Goal: Information Seeking & Learning: Check status

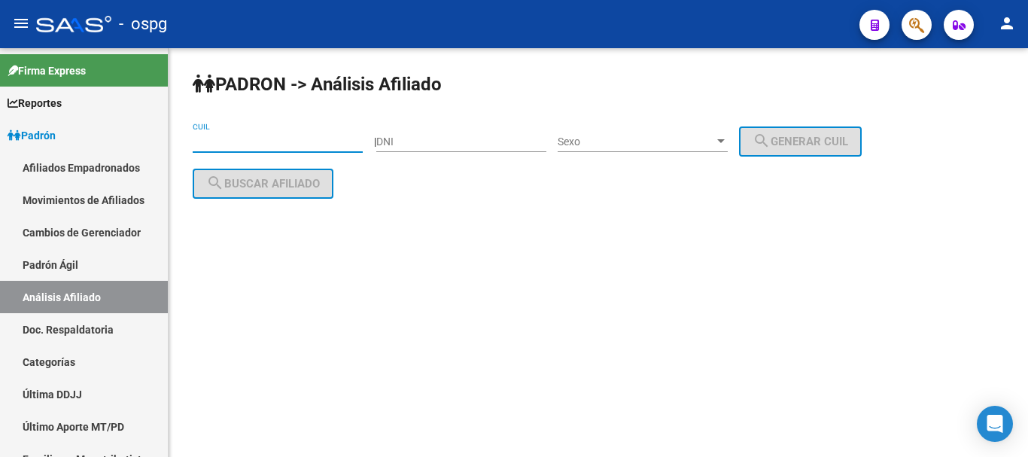
click at [221, 142] on input "CUIL" at bounding box center [278, 141] width 170 height 13
paste input "20-34017009-2"
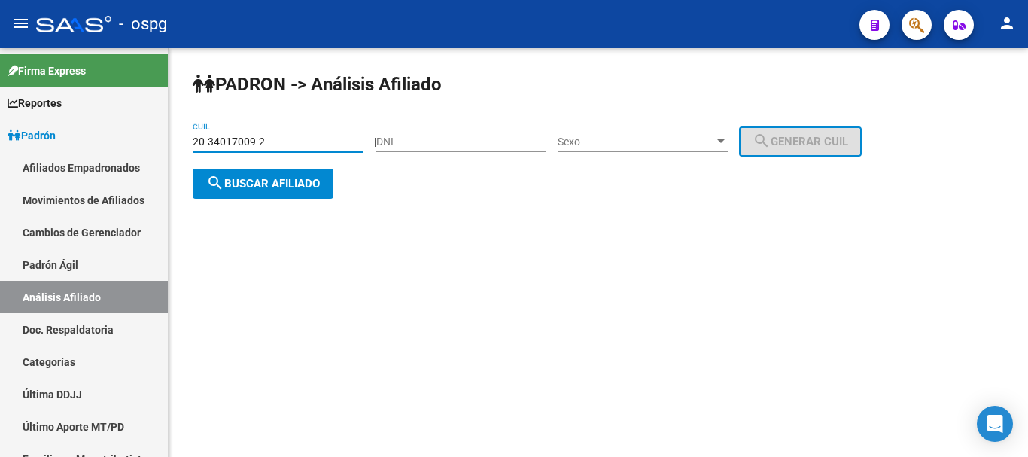
click at [241, 182] on span "search Buscar afiliado" at bounding box center [263, 184] width 114 height 14
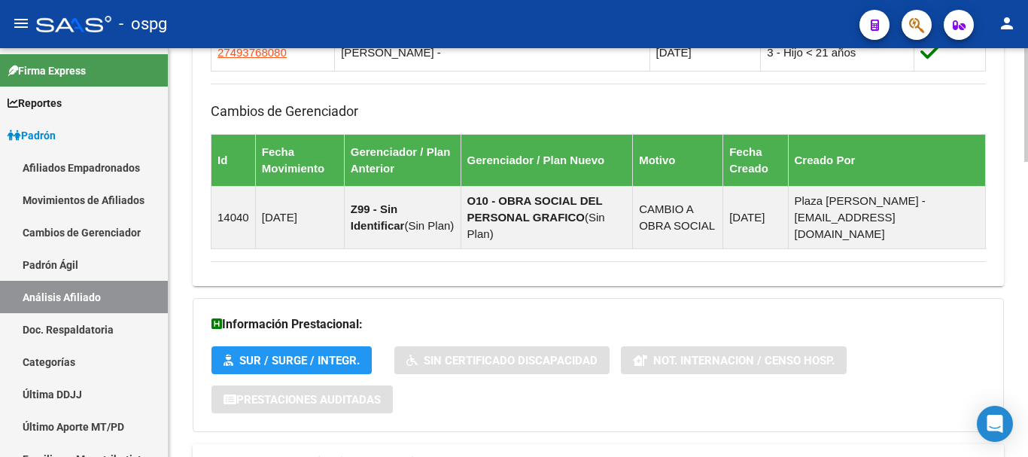
scroll to position [1062, 0]
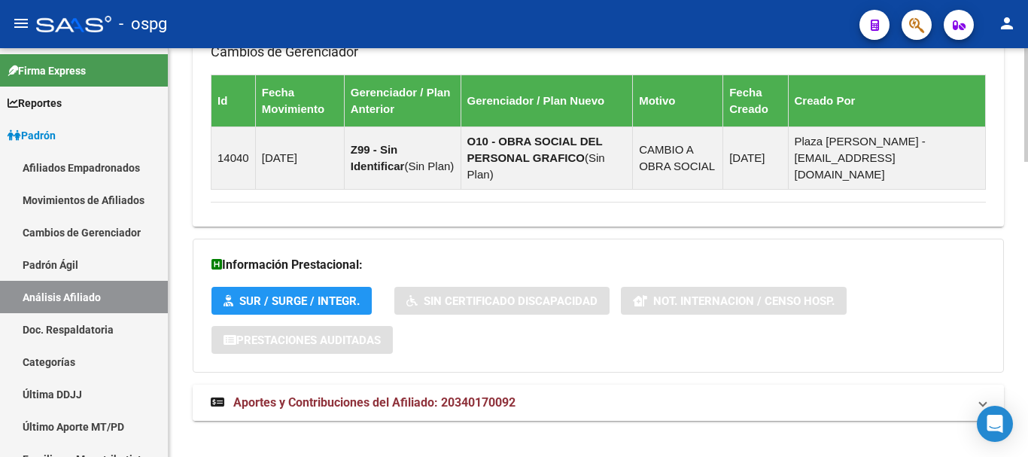
click at [526, 394] on mat-panel-title "Aportes y Contribuciones del Afiliado: 20340170092" at bounding box center [589, 402] width 757 height 17
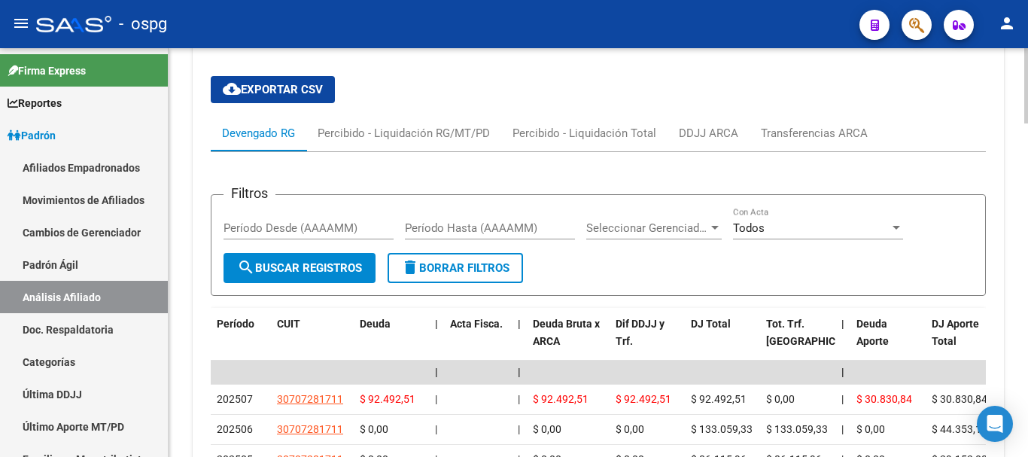
scroll to position [0, 0]
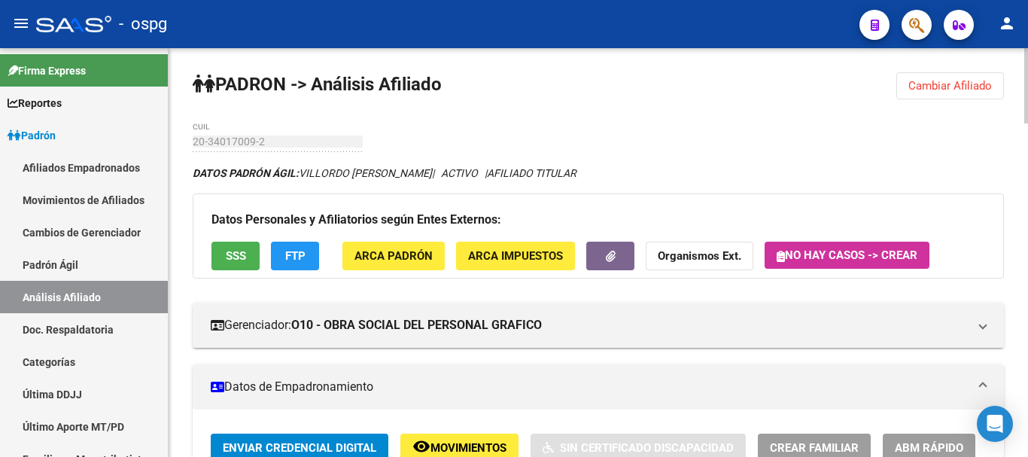
click at [1016, 0] on html "menu - ospg person Firma Express Reportes Ingresos Devengados Análisis Históric…" at bounding box center [514, 228] width 1028 height 457
drag, startPoint x: 948, startPoint y: 90, endPoint x: 599, endPoint y: 117, distance: 350.1
click at [946, 90] on span "Cambiar Afiliado" at bounding box center [950, 86] width 84 height 14
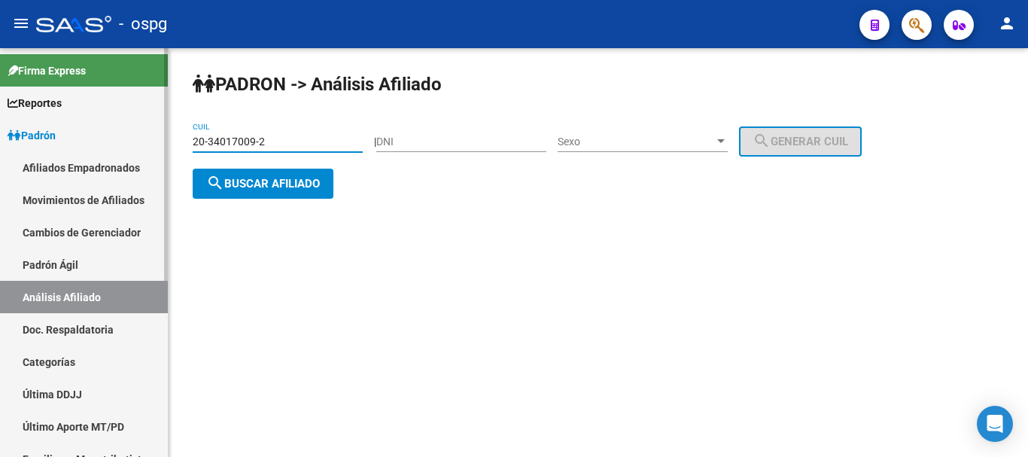
drag, startPoint x: 283, startPoint y: 142, endPoint x: 111, endPoint y: 139, distance: 171.6
click at [111, 139] on mat-sidenav-container "Firma Express Reportes Ingresos Devengados Análisis Histórico Detalles Transfer…" at bounding box center [514, 252] width 1028 height 409
paste input "46627055-6"
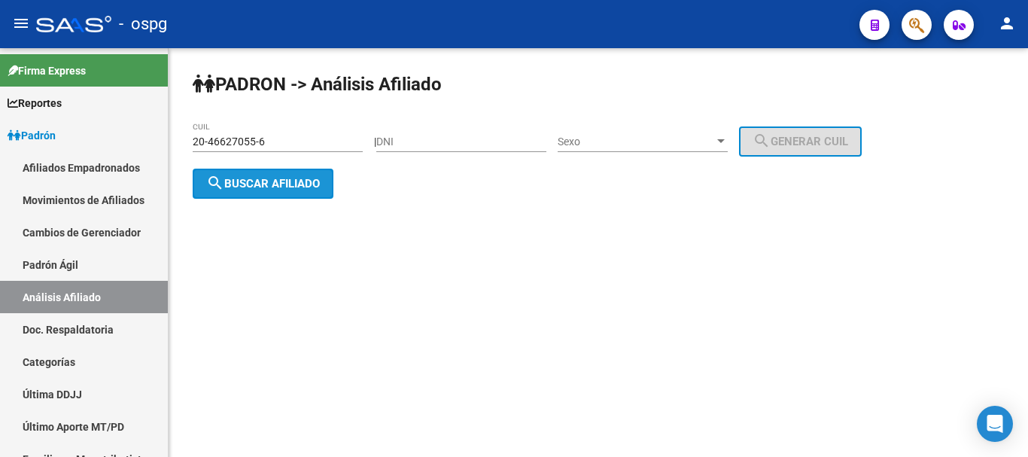
click at [282, 194] on button "search Buscar afiliado" at bounding box center [263, 184] width 141 height 30
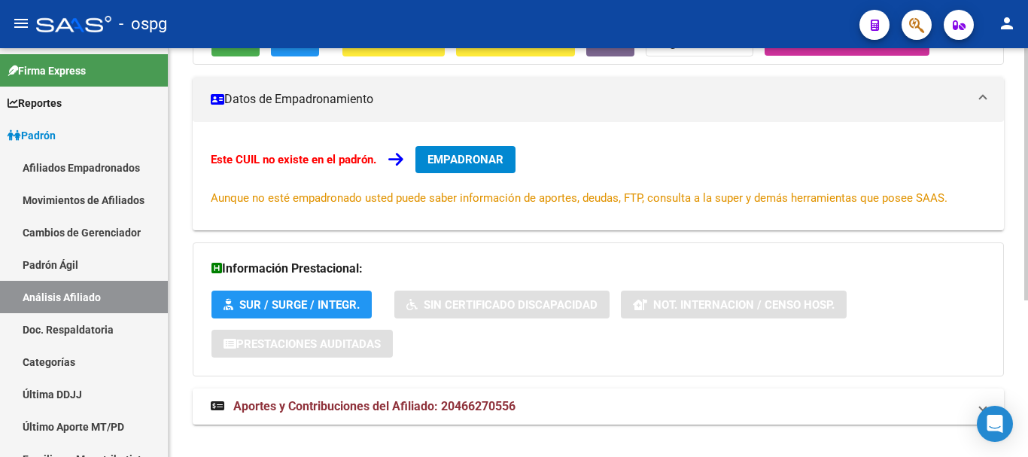
scroll to position [254, 0]
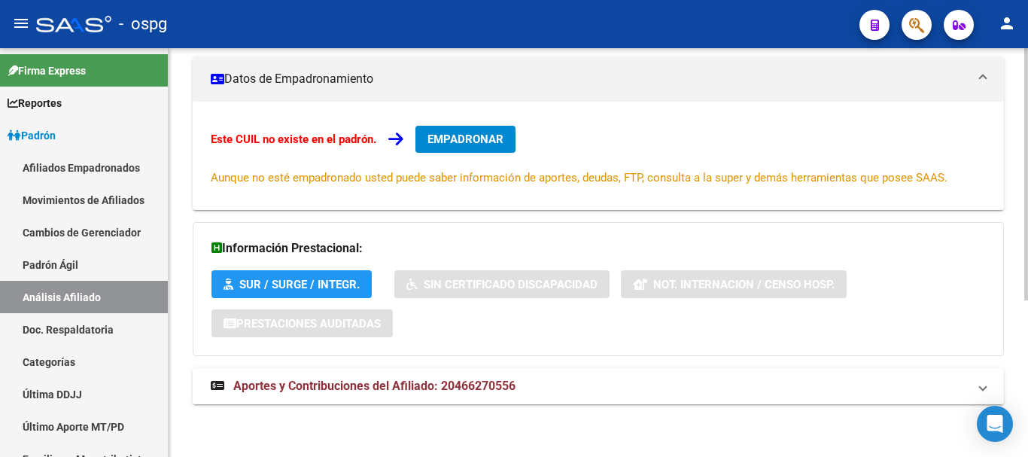
click at [331, 387] on span "Aportes y Contribuciones del Afiliado: 20466270556" at bounding box center [374, 385] width 282 height 14
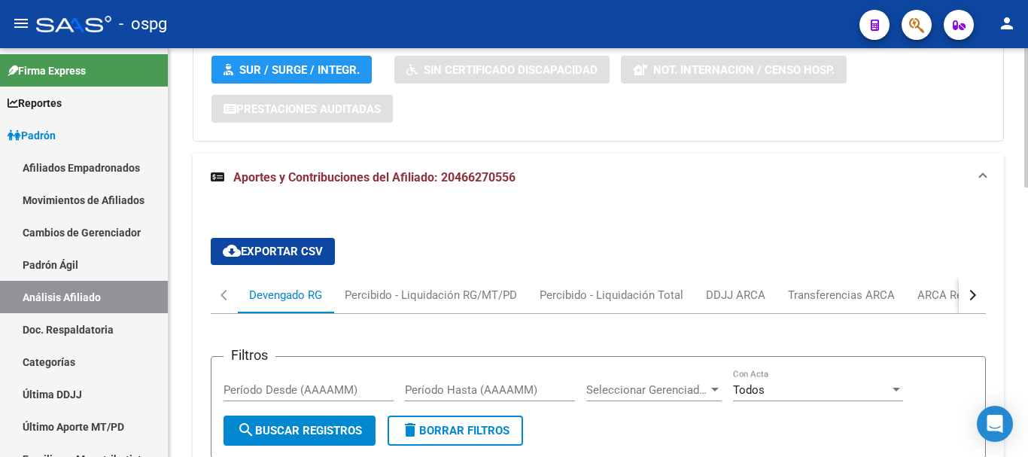
scroll to position [480, 0]
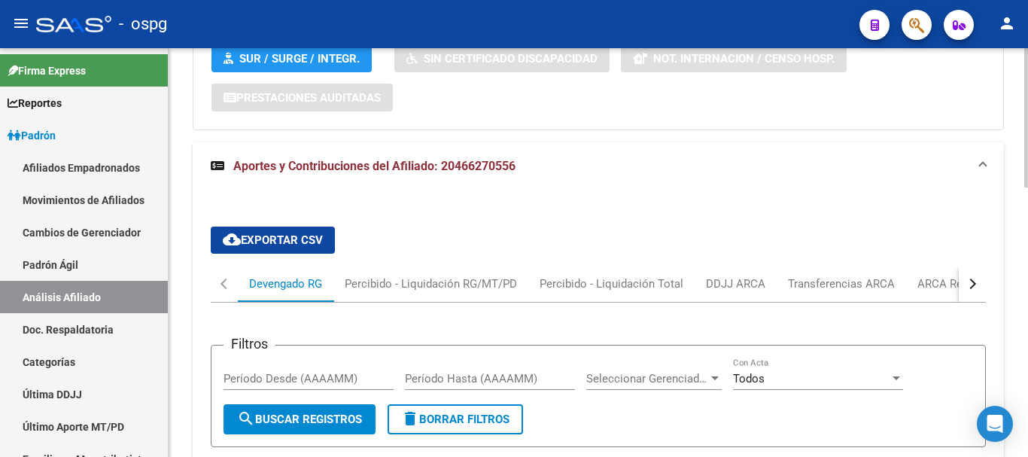
click at [972, 272] on button "button" at bounding box center [971, 284] width 27 height 36
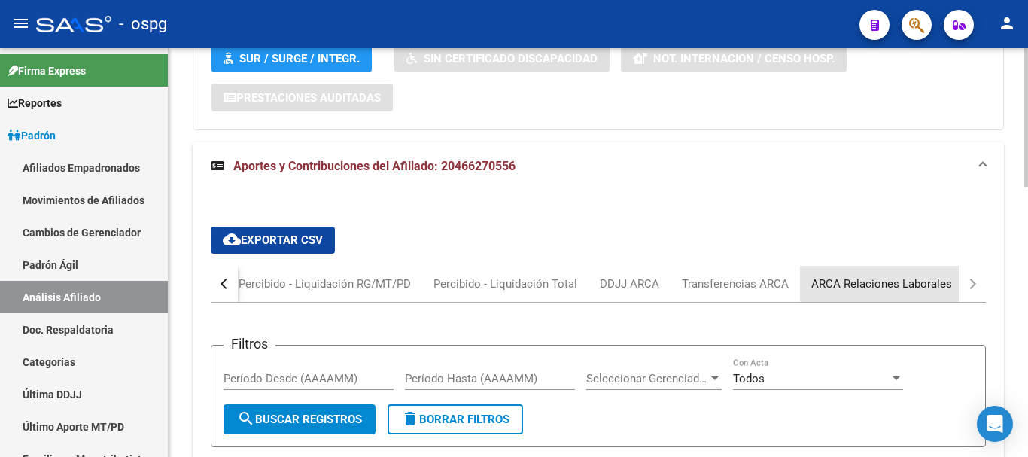
click at [919, 281] on div "ARCA Relaciones Laborales" at bounding box center [881, 283] width 141 height 17
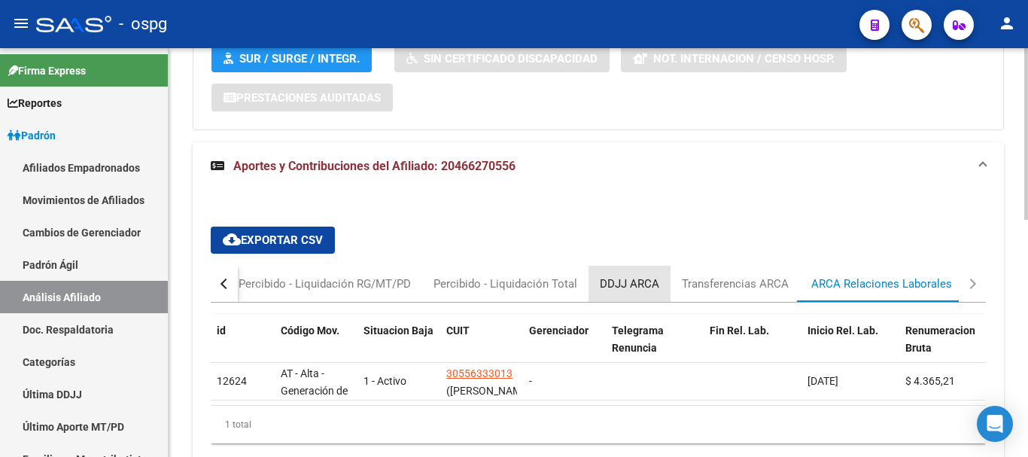
click at [631, 276] on div "DDJJ ARCA" at bounding box center [629, 283] width 59 height 17
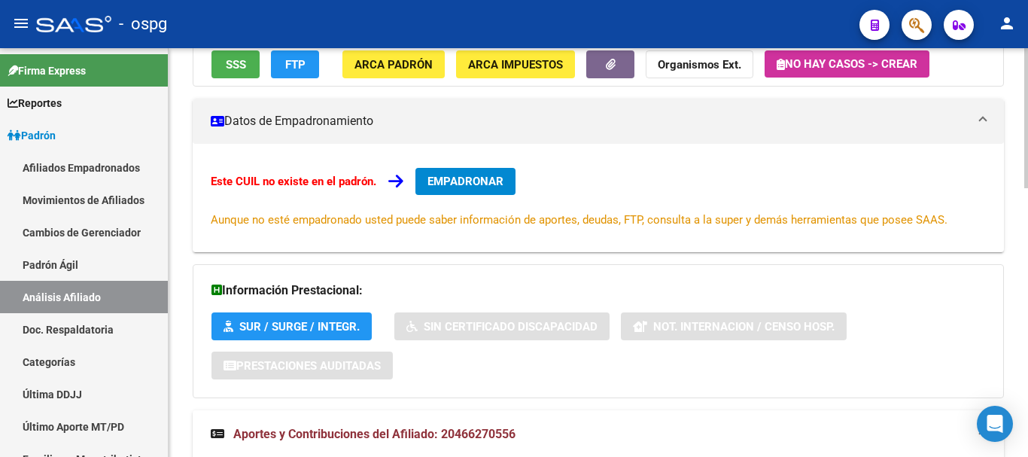
scroll to position [0, 0]
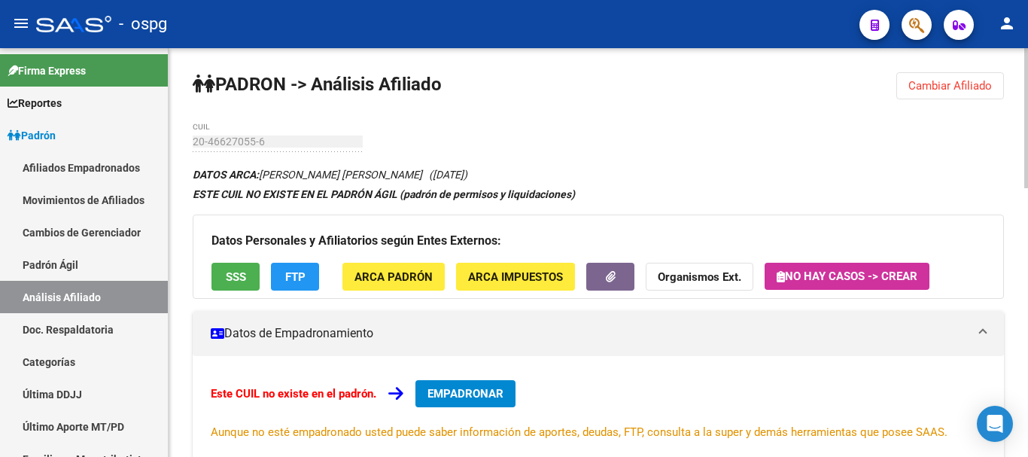
click at [1027, 0] on html "menu - ospg person Firma Express Reportes Ingresos Devengados Análisis Históric…" at bounding box center [514, 228] width 1028 height 457
drag, startPoint x: 978, startPoint y: 80, endPoint x: 966, endPoint y: 81, distance: 12.1
click at [976, 80] on span "Cambiar Afiliado" at bounding box center [950, 86] width 84 height 14
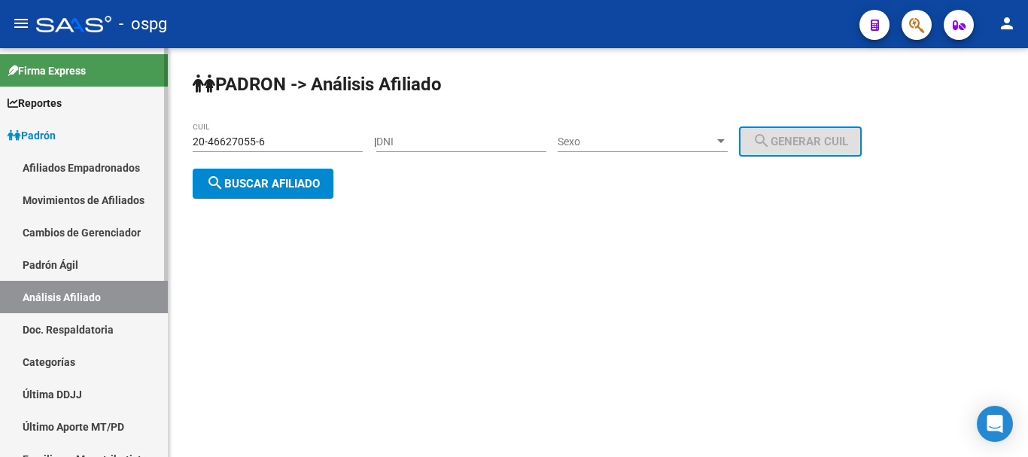
drag, startPoint x: 291, startPoint y: 144, endPoint x: 32, endPoint y: 121, distance: 260.6
click at [10, 118] on mat-sidenav-container "Firma Express Reportes Ingresos Devengados Análisis Histórico Detalles Transfer…" at bounding box center [514, 252] width 1028 height 409
paste input "38-623699"
type input "38-623699"
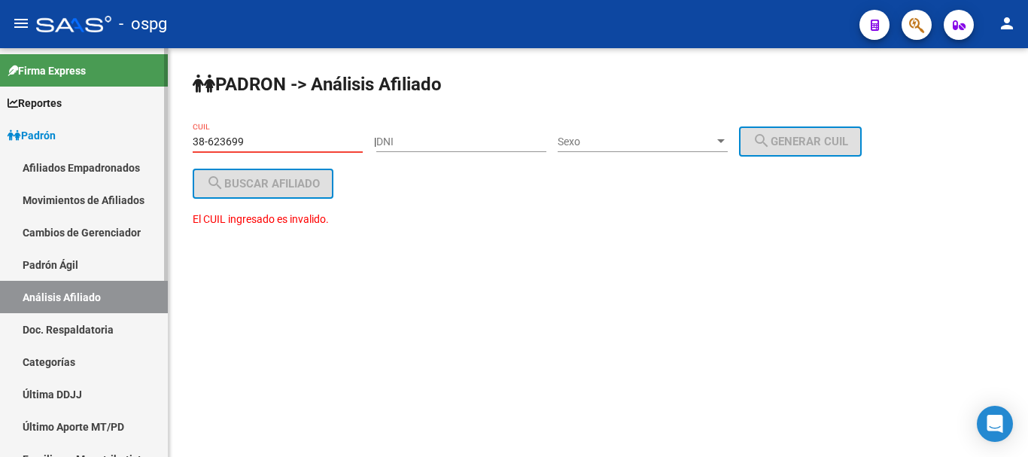
drag, startPoint x: 248, startPoint y: 140, endPoint x: 1, endPoint y: 105, distance: 249.3
click at [0, 105] on mat-sidenav-container "Firma Express Reportes Ingresos Devengados Análisis Histórico Detalles Transfer…" at bounding box center [514, 252] width 1028 height 409
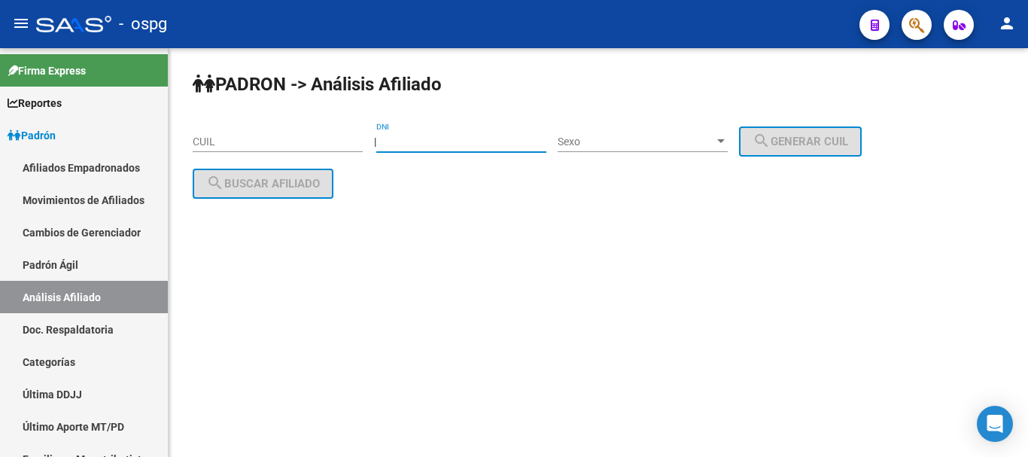
click at [436, 141] on input "DNI" at bounding box center [461, 141] width 170 height 13
paste input "38623699"
type input "38623699"
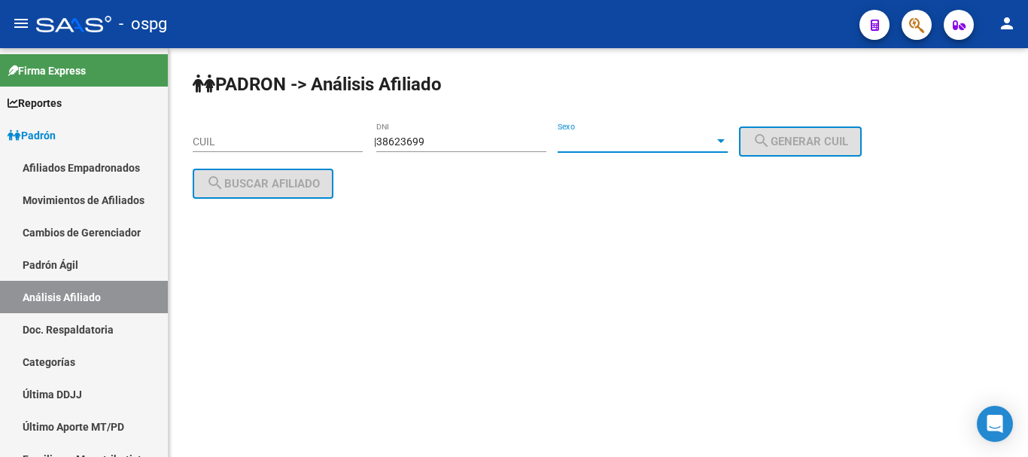
click at [711, 135] on span "Sexo" at bounding box center [635, 141] width 156 height 13
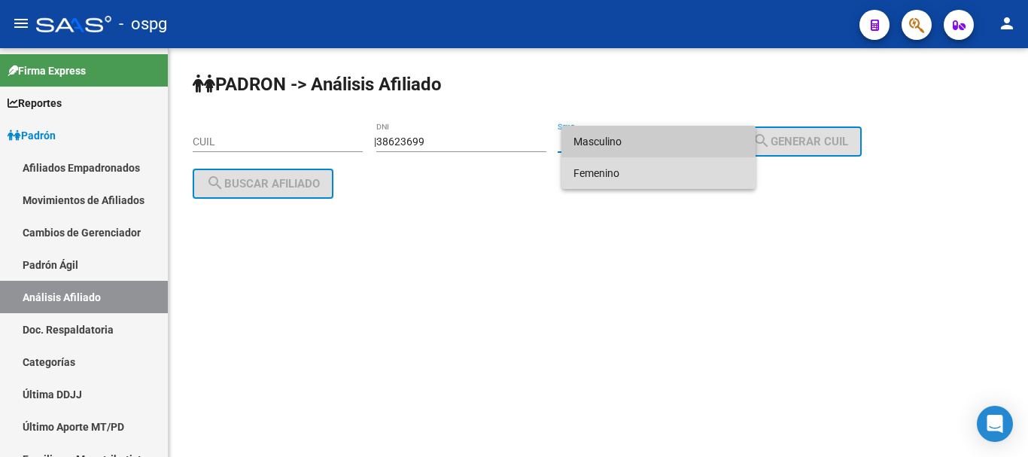
click at [638, 169] on span "Femenino" at bounding box center [658, 173] width 170 height 32
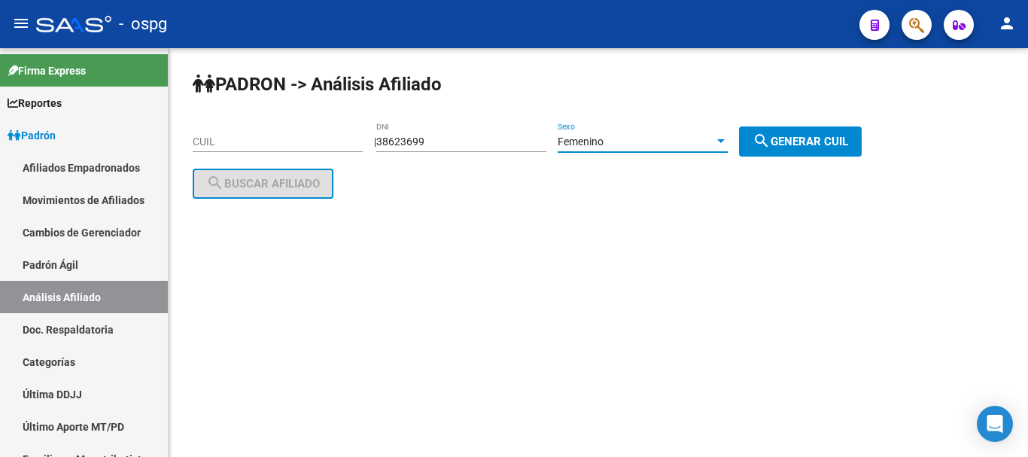
click at [603, 140] on span "Femenino" at bounding box center [580, 141] width 46 height 12
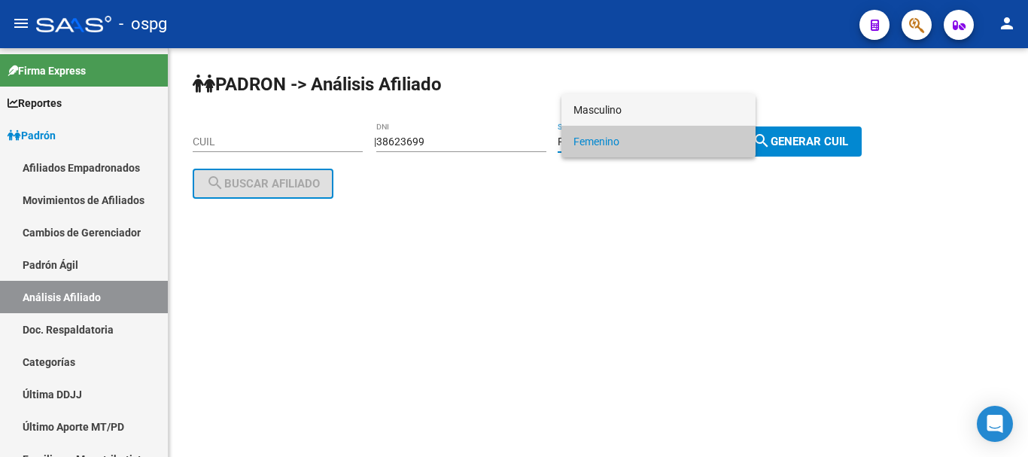
drag, startPoint x: 629, startPoint y: 107, endPoint x: 730, endPoint y: 134, distance: 104.4
click at [629, 108] on span "Masculino" at bounding box center [658, 110] width 170 height 32
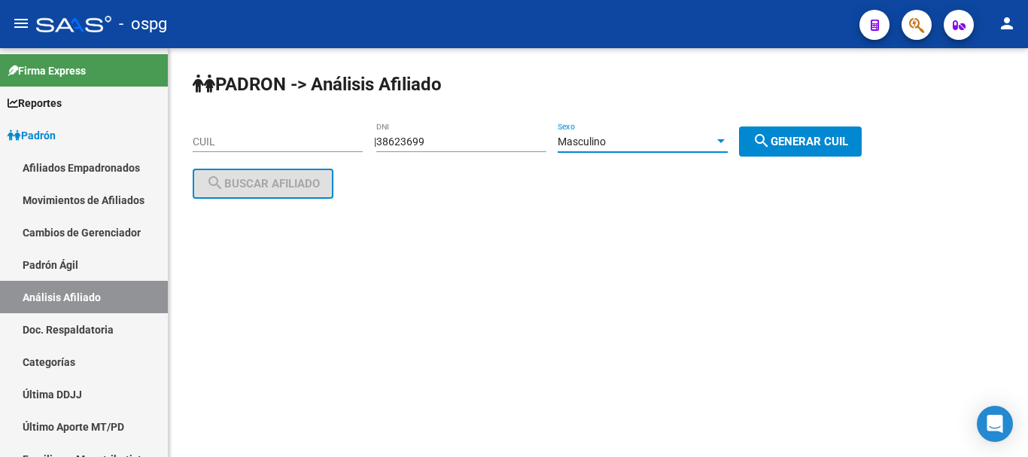
click at [809, 142] on span "search Generar CUIL" at bounding box center [800, 142] width 96 height 14
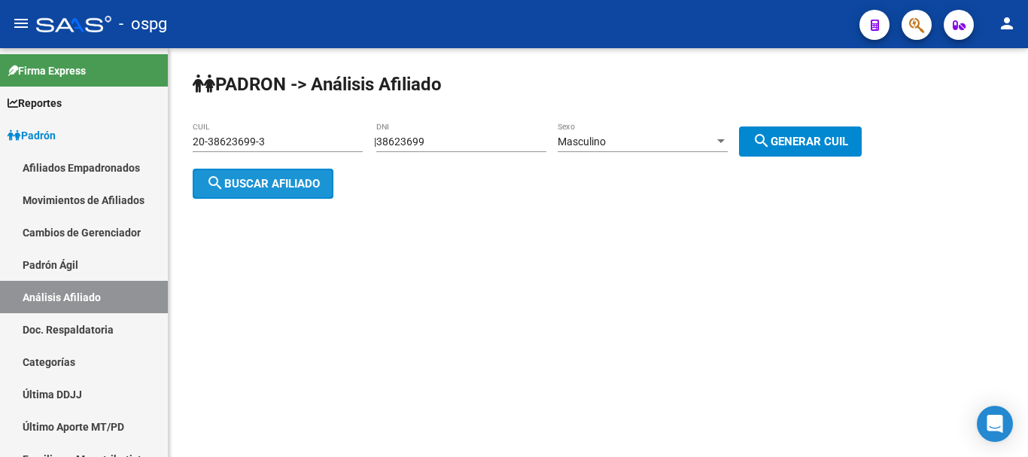
click at [245, 175] on button "search Buscar afiliado" at bounding box center [263, 184] width 141 height 30
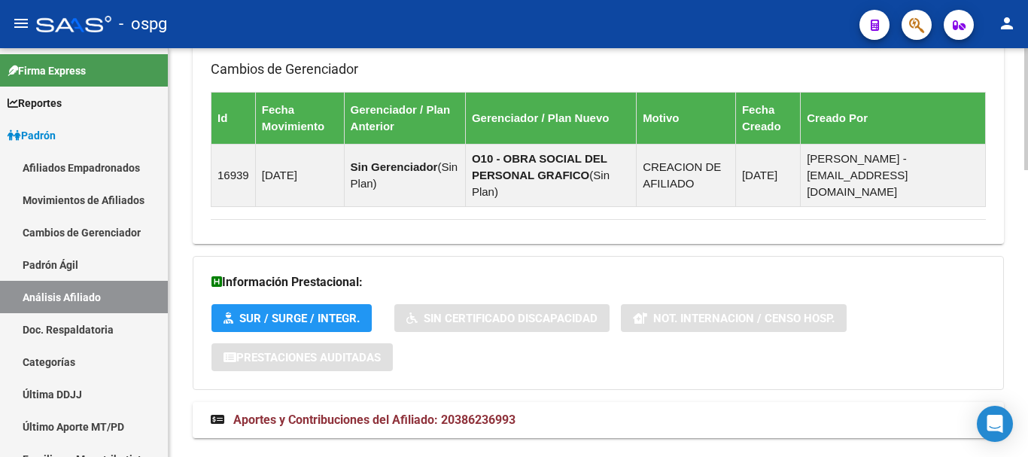
scroll to position [957, 0]
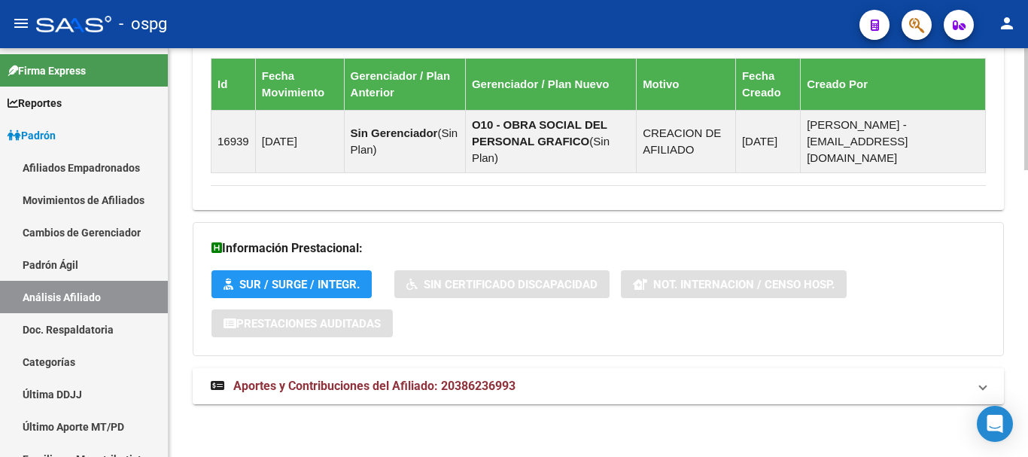
click at [479, 383] on span "Aportes y Contribuciones del Afiliado: 20386236993" at bounding box center [374, 385] width 282 height 14
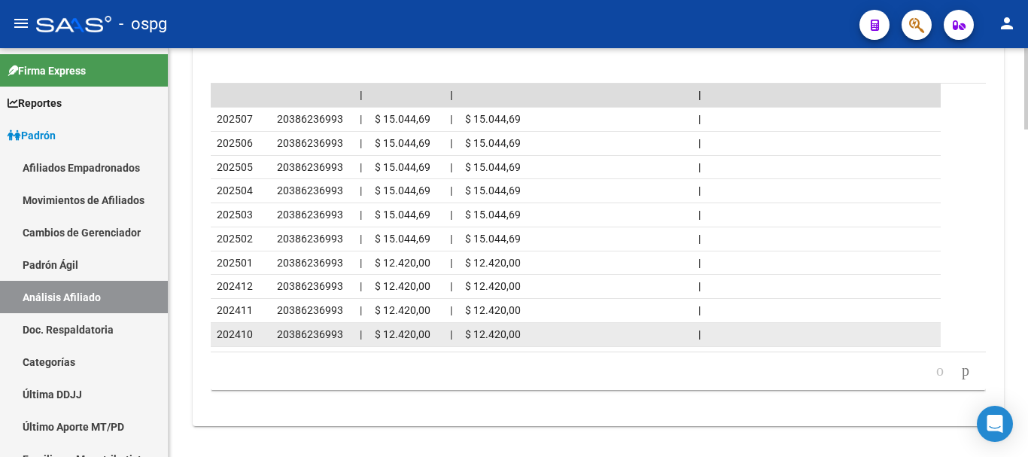
scroll to position [1642, 0]
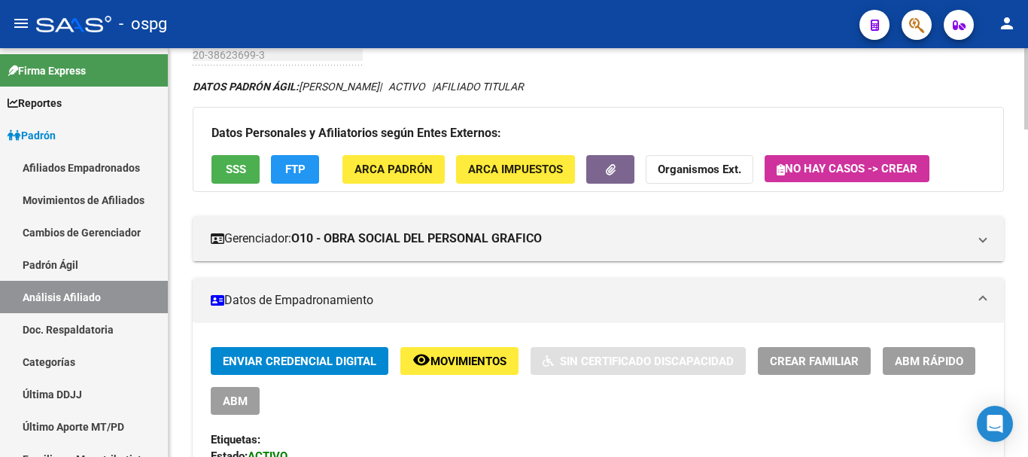
scroll to position [0, 0]
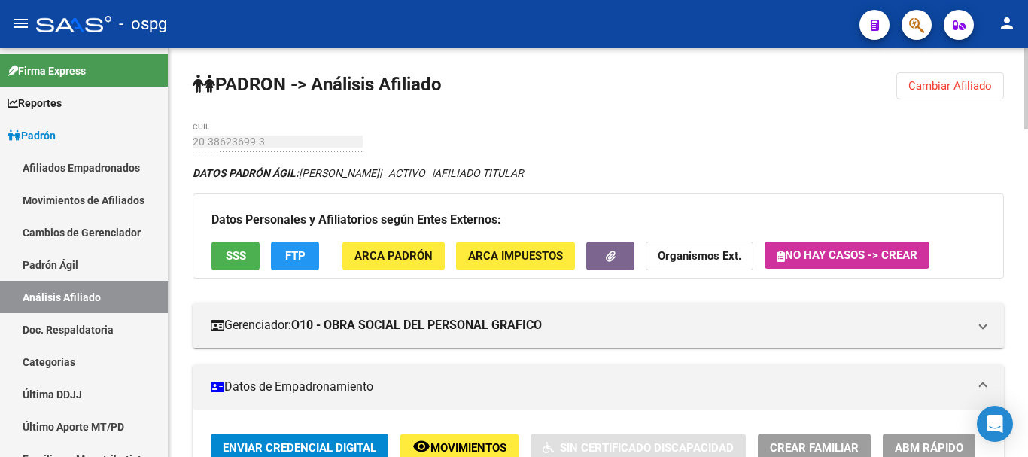
click at [1025, 61] on div at bounding box center [1026, 88] width 4 height 81
drag, startPoint x: 972, startPoint y: 81, endPoint x: 917, endPoint y: 83, distance: 54.9
click at [968, 82] on span "Cambiar Afiliado" at bounding box center [950, 86] width 84 height 14
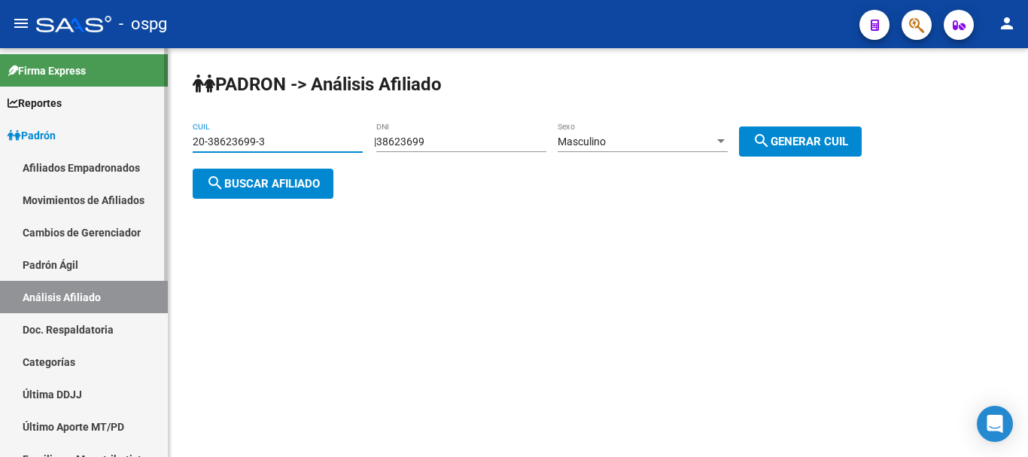
drag, startPoint x: 281, startPoint y: 141, endPoint x: 118, endPoint y: 126, distance: 163.9
click at [111, 125] on mat-sidenav-container "Firma Express Reportes Ingresos Devengados Análisis Histórico Detalles Transfer…" at bounding box center [514, 252] width 1028 height 409
paste input "18160511-2"
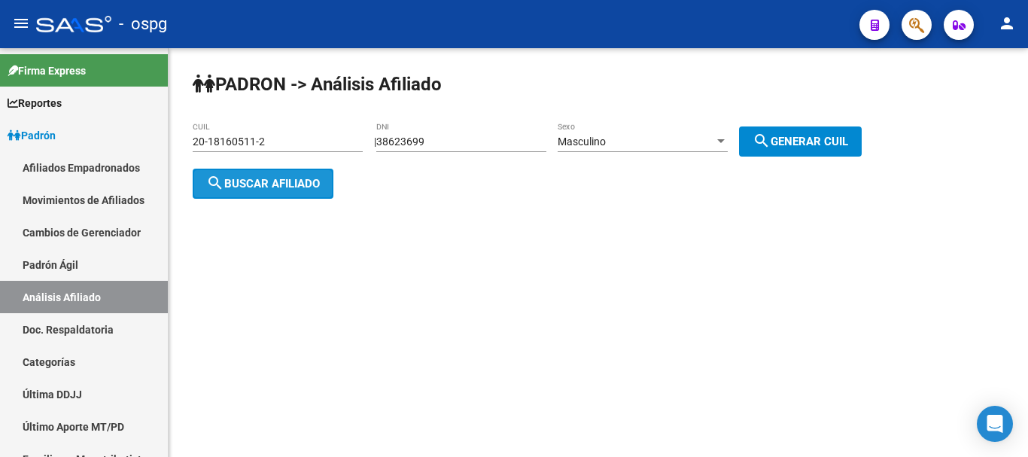
click at [287, 193] on button "search Buscar afiliado" at bounding box center [263, 184] width 141 height 30
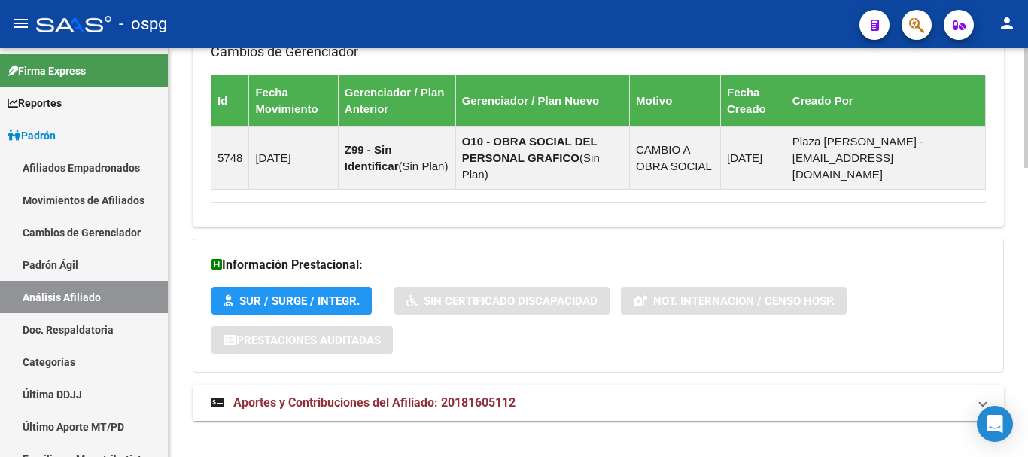
click at [479, 395] on span "Aportes y Contribuciones del Afiliado: 20181605112" at bounding box center [374, 402] width 282 height 14
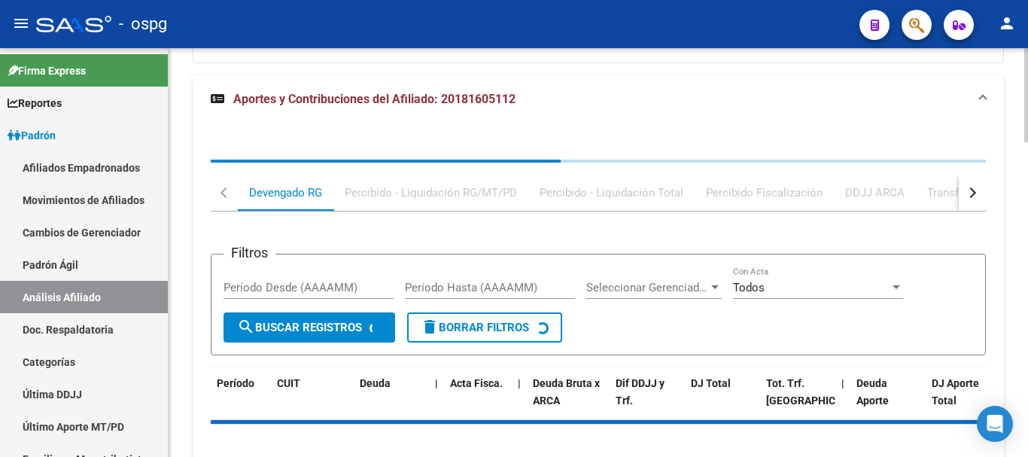
scroll to position [1299, 0]
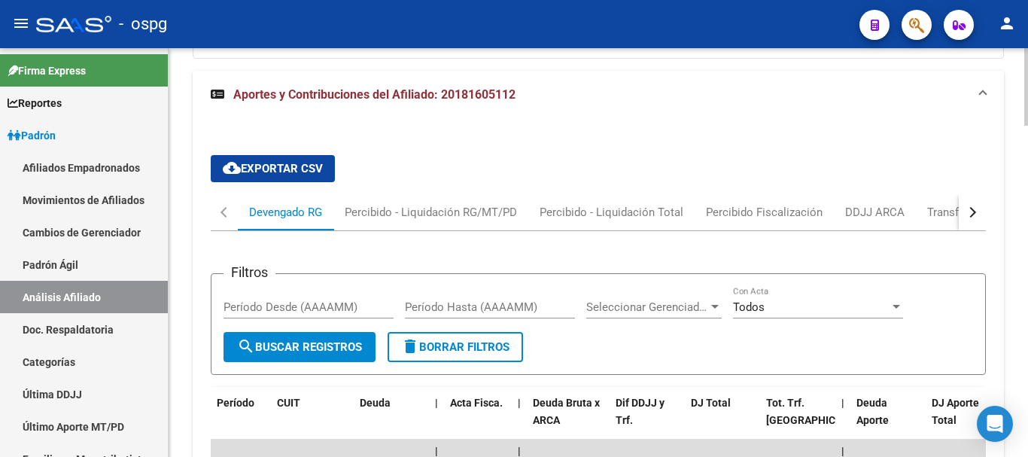
click at [973, 199] on button "button" at bounding box center [971, 212] width 27 height 36
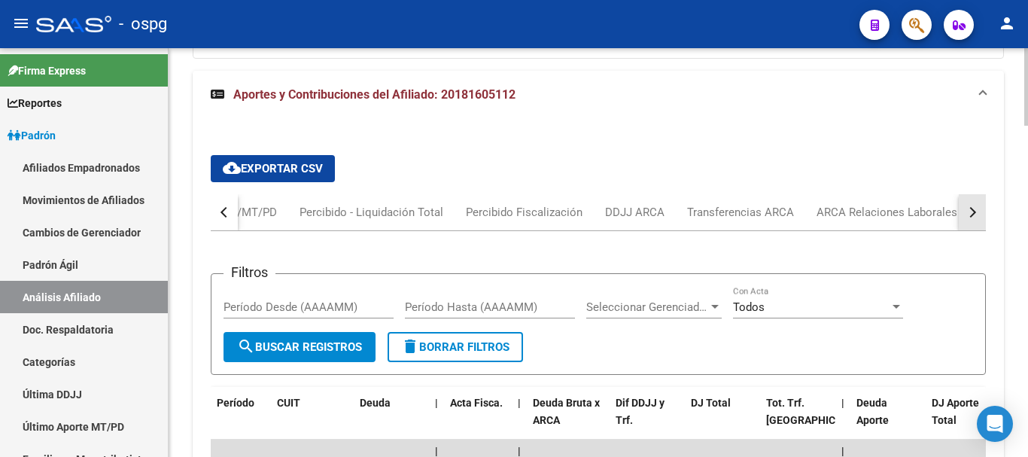
click at [970, 207] on div "button" at bounding box center [970, 212] width 11 height 11
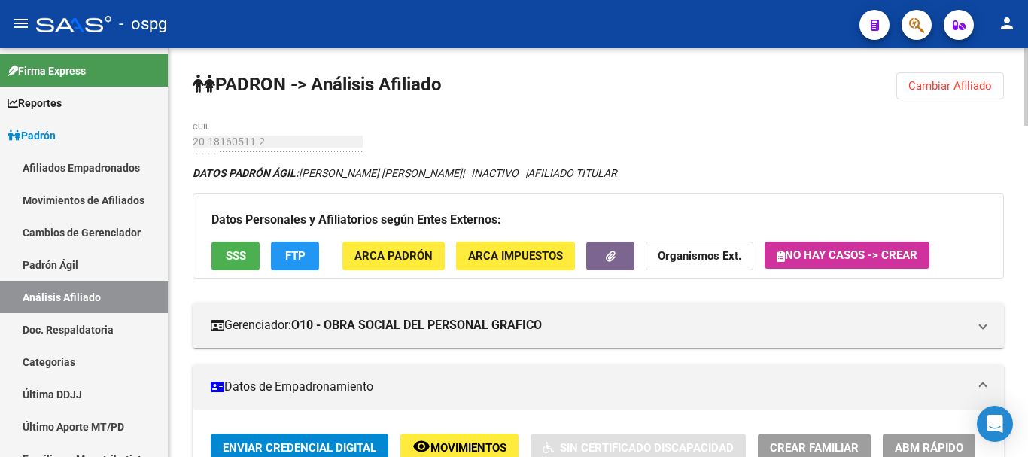
click at [1024, 22] on div "menu - ospg person Firma Express Reportes Ingresos Devengados Análisis Históric…" at bounding box center [514, 228] width 1028 height 457
click at [969, 96] on button "Cambiar Afiliado" at bounding box center [950, 85] width 108 height 27
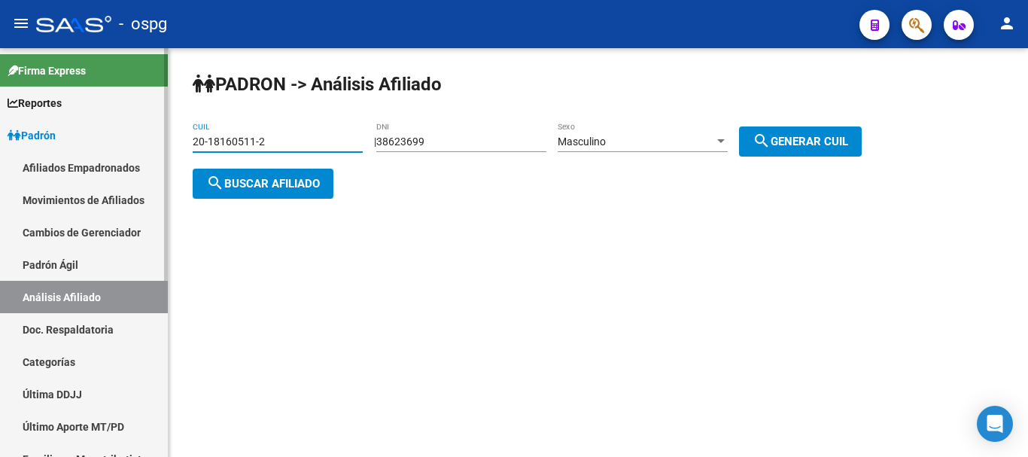
drag, startPoint x: 302, startPoint y: 146, endPoint x: 43, endPoint y: 143, distance: 258.8
click at [6, 135] on mat-sidenav-container "Firma Express Reportes Ingresos Devengados Análisis Histórico Detalles Transfer…" at bounding box center [514, 252] width 1028 height 409
paste input "3-34481928-9"
drag, startPoint x: 291, startPoint y: 199, endPoint x: 337, endPoint y: 178, distance: 50.5
click at [290, 199] on div "[PERSON_NAME] -> Análisis Afiliado 23-34481928-9 CUIL | 38623699 DNI Masculino …" at bounding box center [598, 147] width 859 height 199
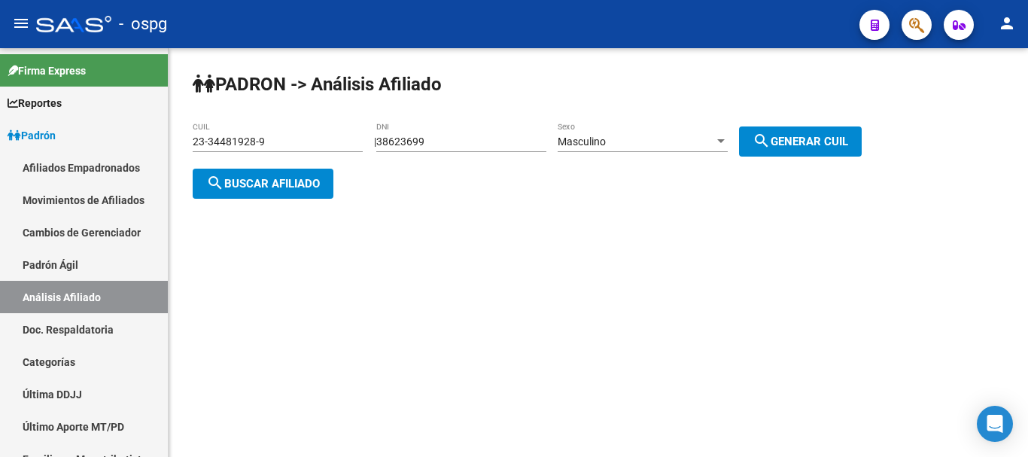
click at [281, 175] on button "search Buscar afiliado" at bounding box center [263, 184] width 141 height 30
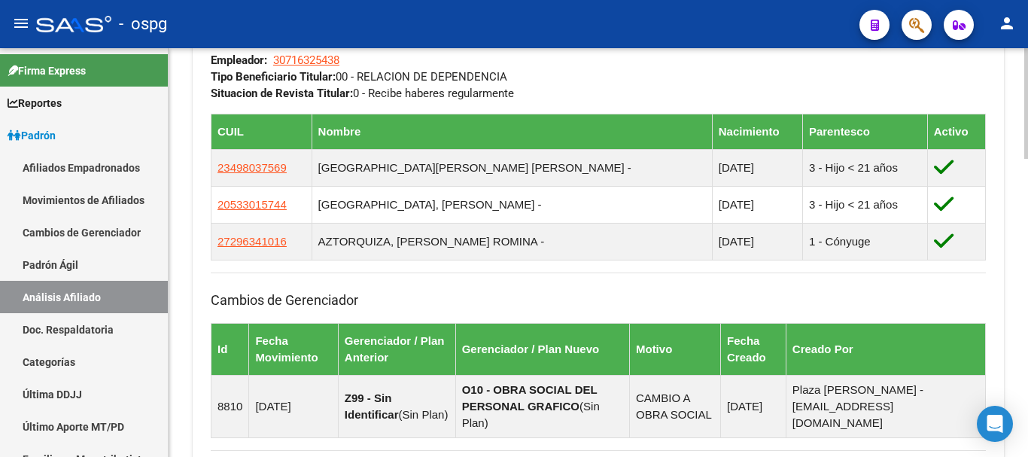
scroll to position [1099, 0]
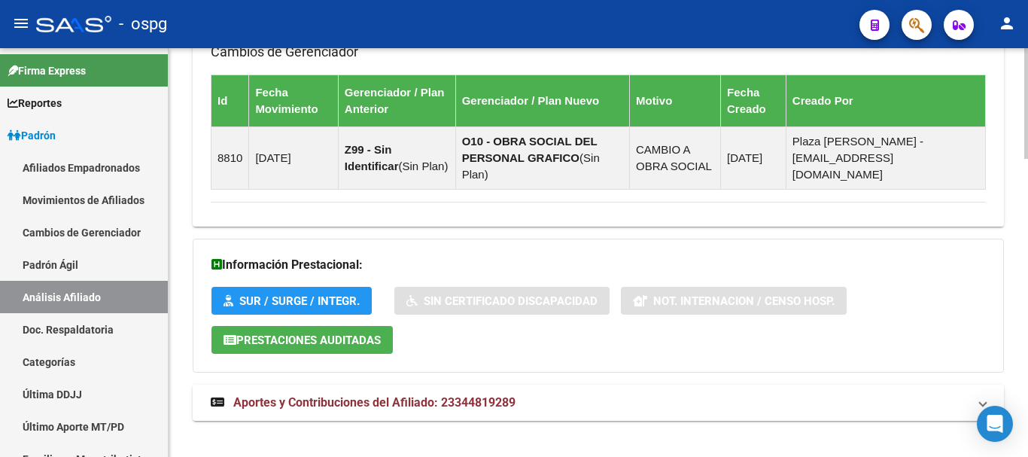
drag, startPoint x: 511, startPoint y: 380, endPoint x: 532, endPoint y: 368, distance: 24.3
click at [511, 395] on span "Aportes y Contribuciones del Afiliado: 23344819289" at bounding box center [374, 402] width 282 height 14
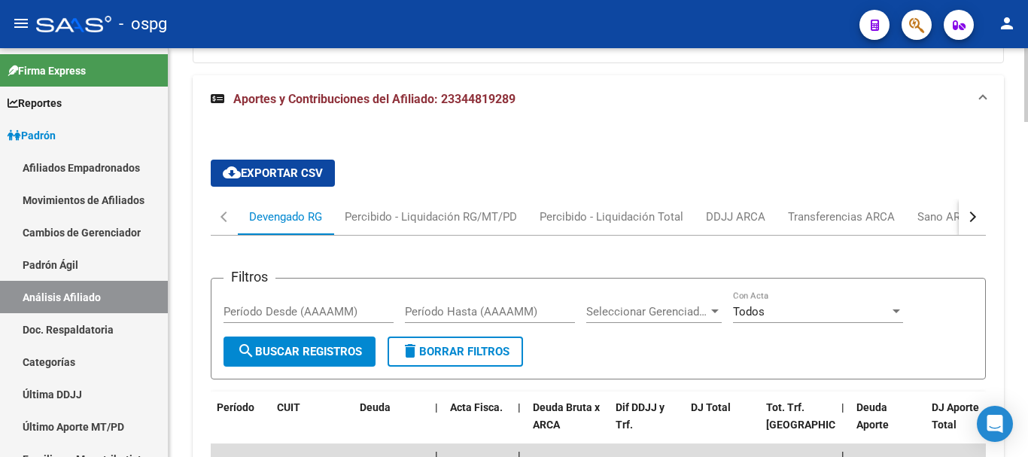
scroll to position [1551, 0]
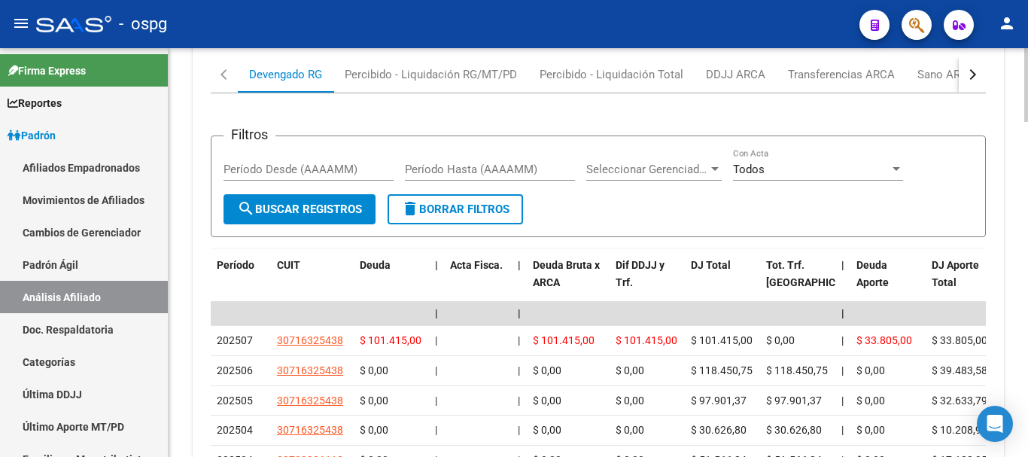
click at [974, 62] on button "button" at bounding box center [971, 74] width 27 height 36
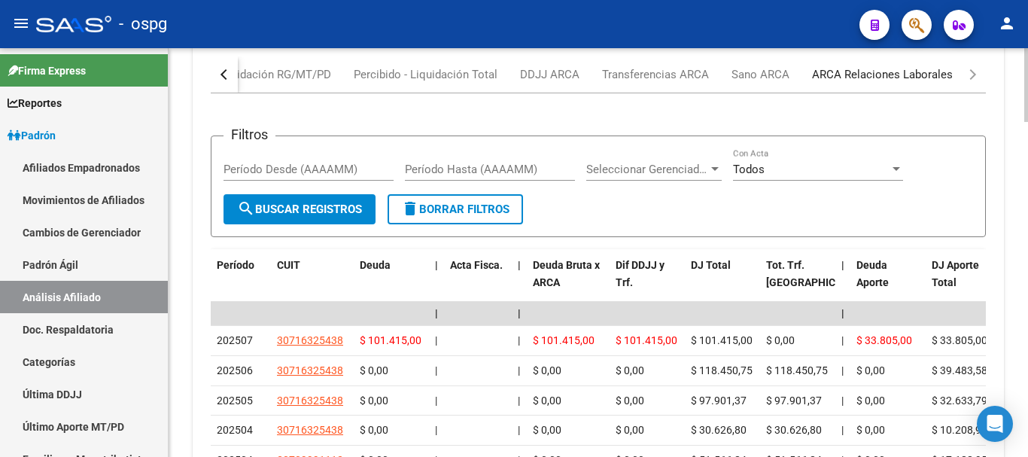
click at [902, 66] on div "ARCA Relaciones Laborales" at bounding box center [882, 74] width 141 height 17
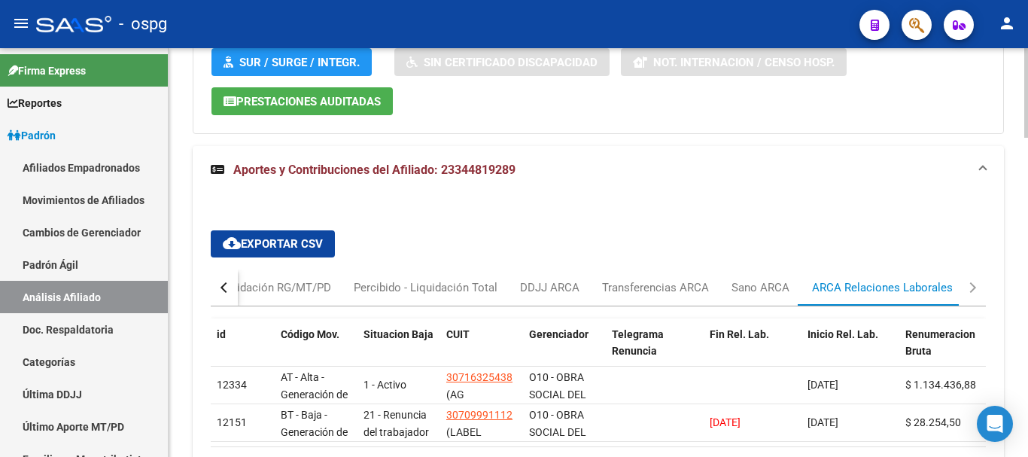
scroll to position [1449, 0]
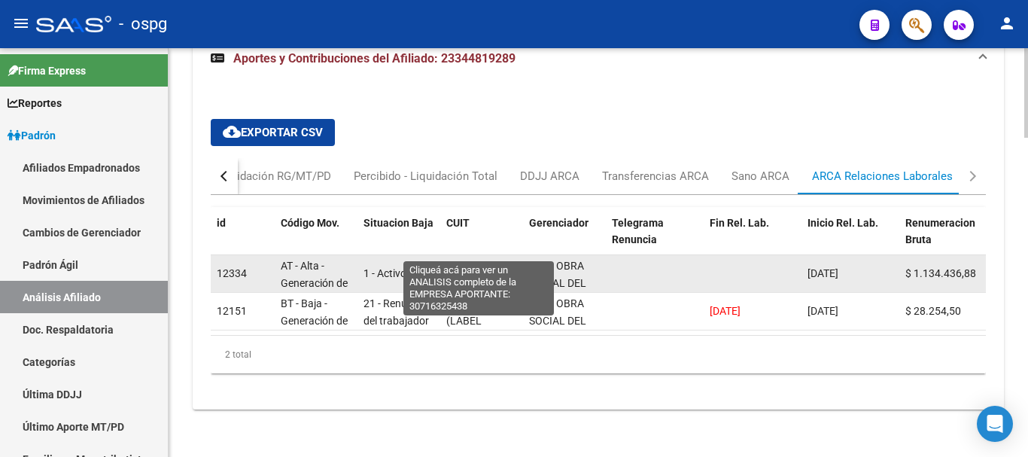
click at [480, 260] on span "30716325438" at bounding box center [479, 266] width 66 height 12
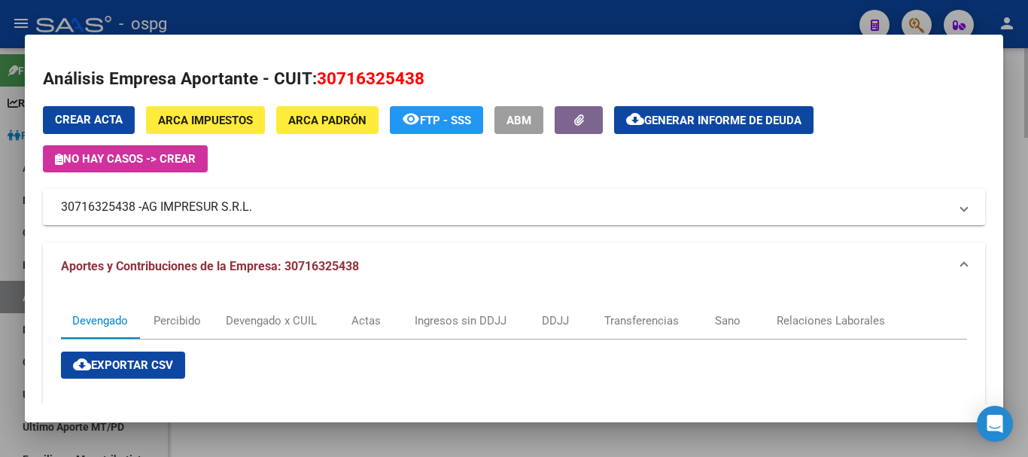
drag, startPoint x: 1027, startPoint y: 104, endPoint x: 1005, endPoint y: 107, distance: 22.0
click at [1025, 104] on div at bounding box center [514, 228] width 1028 height 457
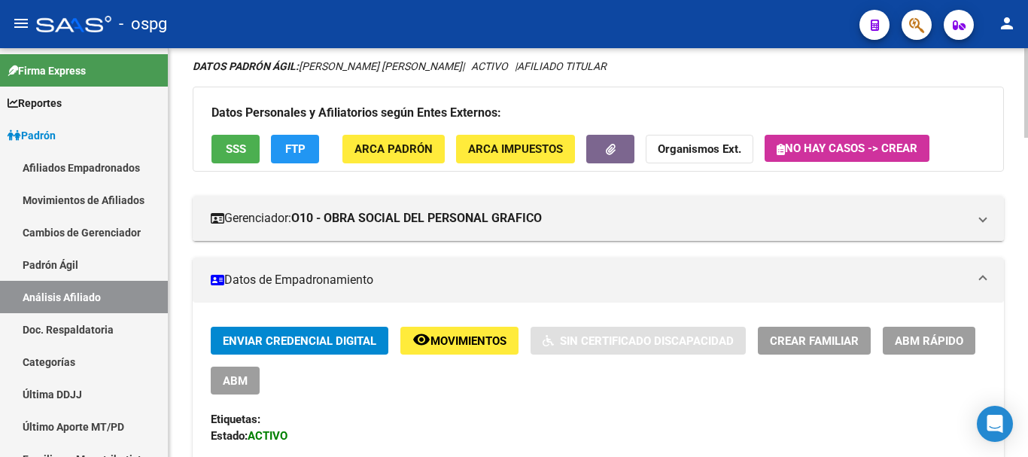
scroll to position [0, 0]
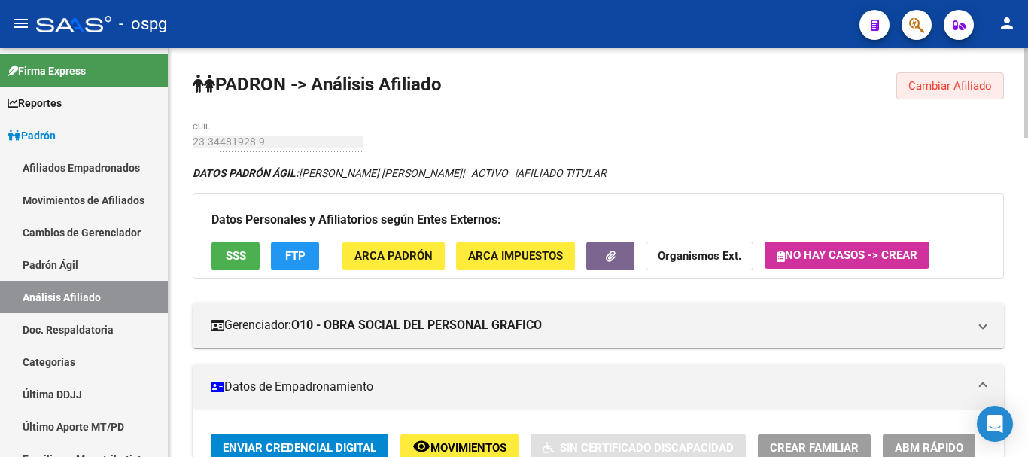
click at [945, 96] on button "Cambiar Afiliado" at bounding box center [950, 85] width 108 height 27
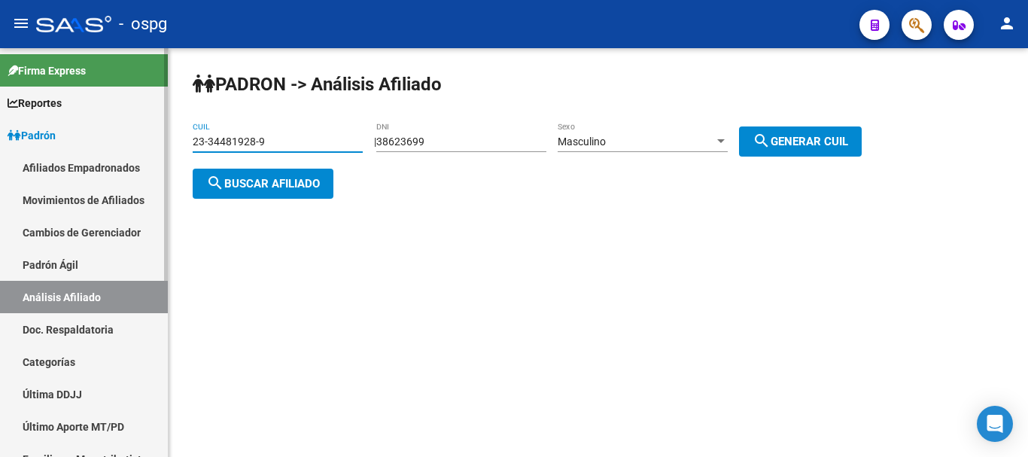
drag, startPoint x: 313, startPoint y: 144, endPoint x: 118, endPoint y: 143, distance: 194.9
click at [75, 137] on mat-sidenav-container "Firma Express Reportes Ingresos Devengados Análisis Histórico Detalles Transfer…" at bounding box center [514, 252] width 1028 height 409
paste input "0-13954932-6"
type input "20-13954932-6"
click at [296, 189] on span "search Buscar afiliado" at bounding box center [263, 184] width 114 height 14
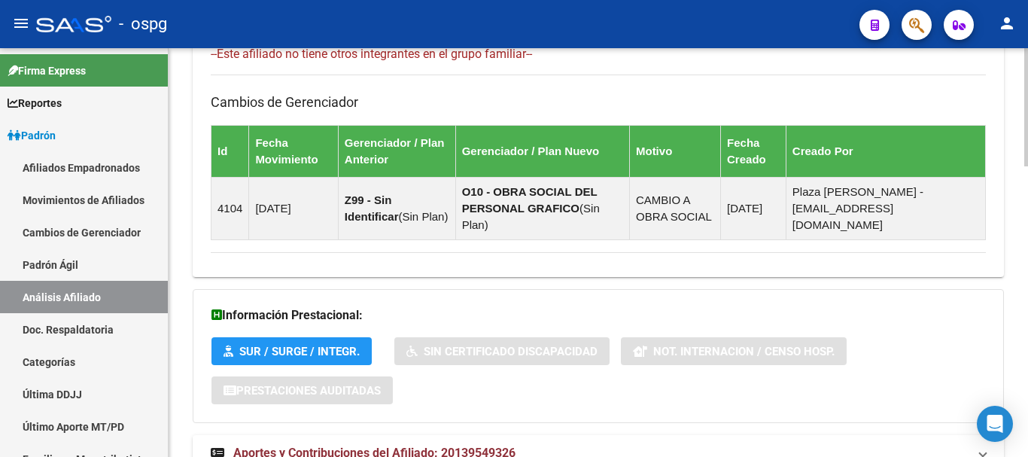
scroll to position [1002, 0]
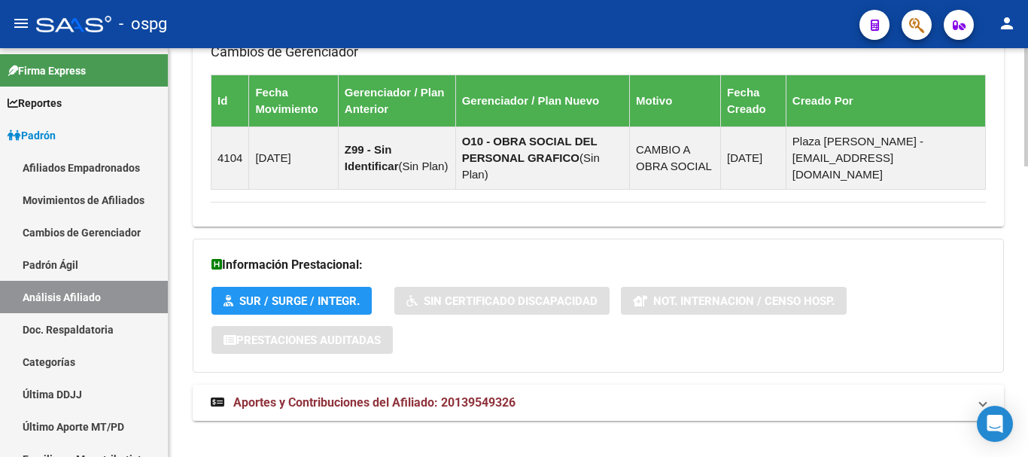
drag, startPoint x: 503, startPoint y: 387, endPoint x: 495, endPoint y: 386, distance: 8.4
click at [503, 395] on span "Aportes y Contribuciones del Afiliado: 20139549326" at bounding box center [374, 402] width 282 height 14
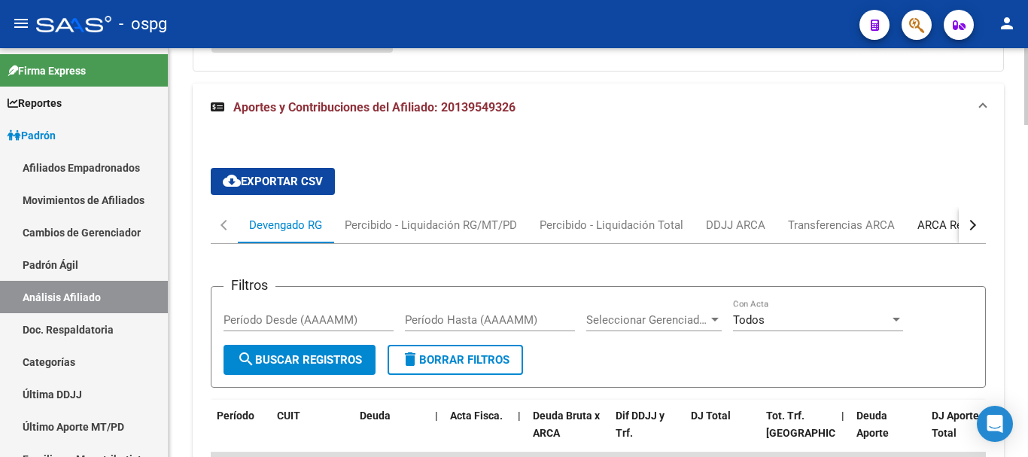
click at [923, 218] on div "ARCA Relaciones Laborales" at bounding box center [987, 225] width 163 height 36
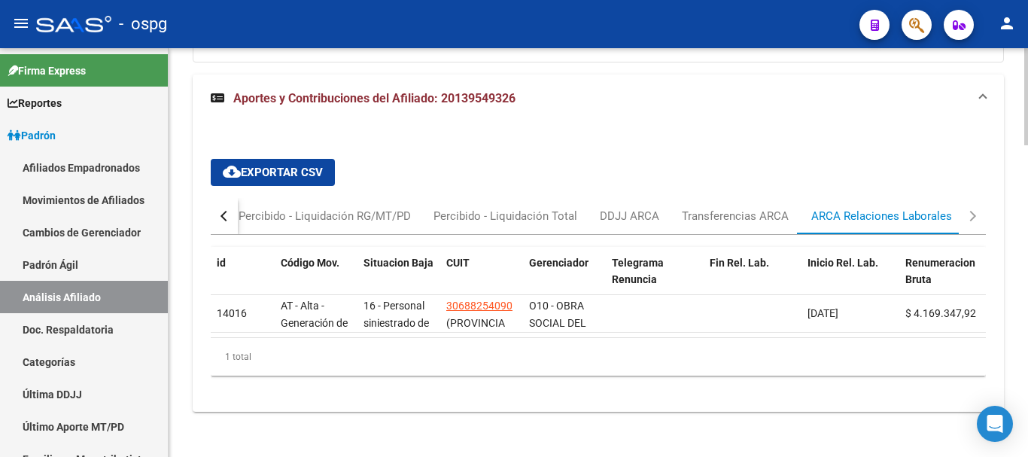
scroll to position [1314, 0]
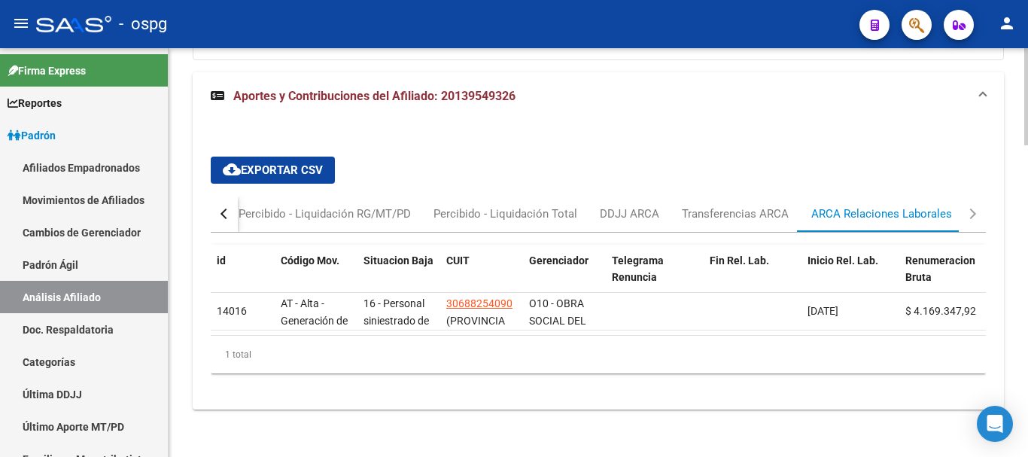
click at [636, 144] on div "cloud_download Exportar CSV Devengado RG Percibido - Liquidación RG/MT/PD Perci…" at bounding box center [598, 264] width 775 height 241
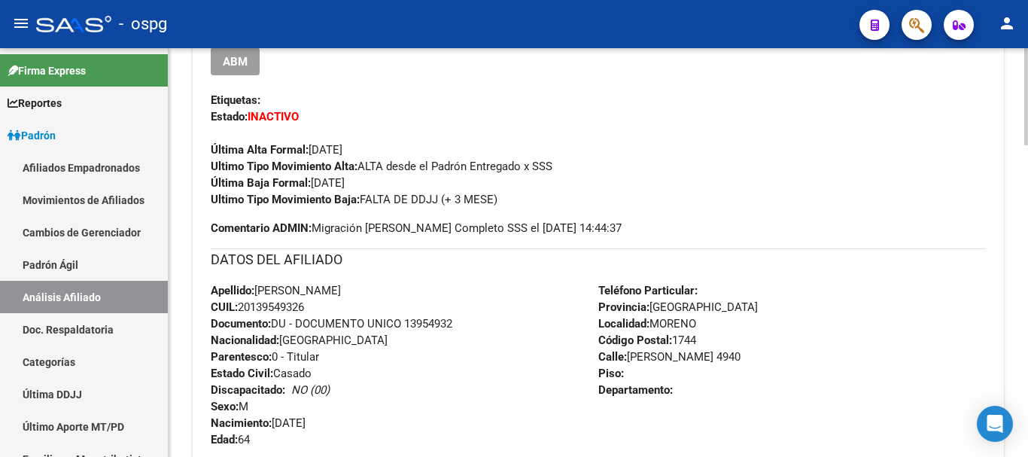
scroll to position [0, 0]
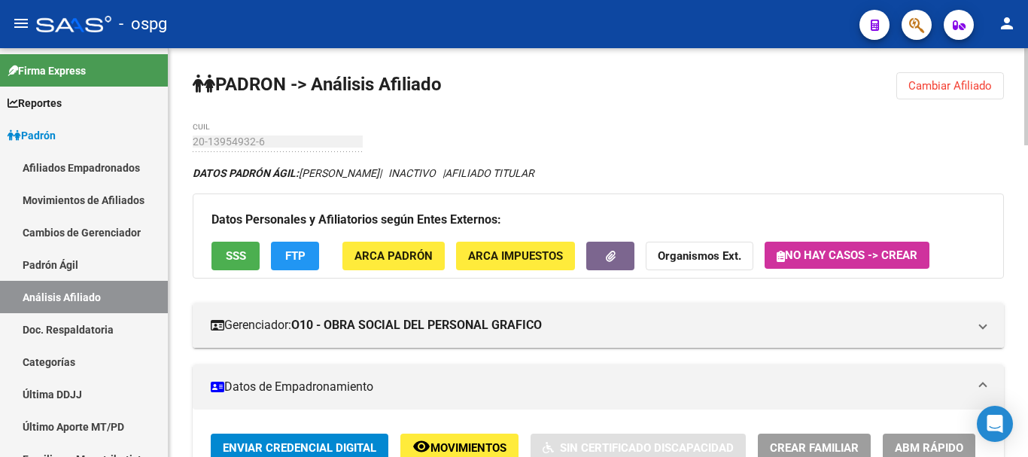
click at [1026, 65] on div at bounding box center [1026, 96] width 4 height 97
